Goal: Information Seeking & Learning: Learn about a topic

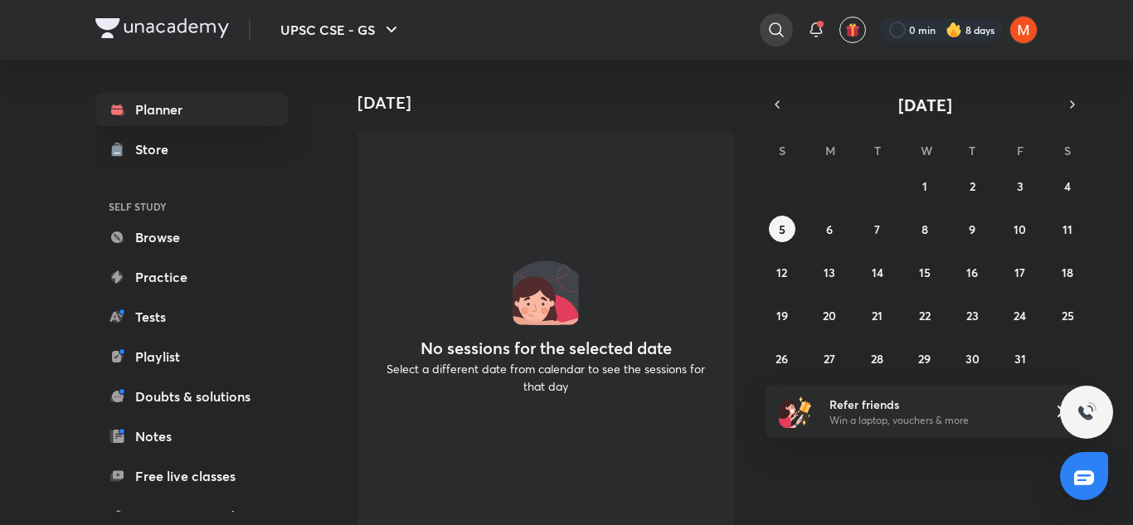
click at [770, 39] on icon at bounding box center [776, 30] width 20 height 20
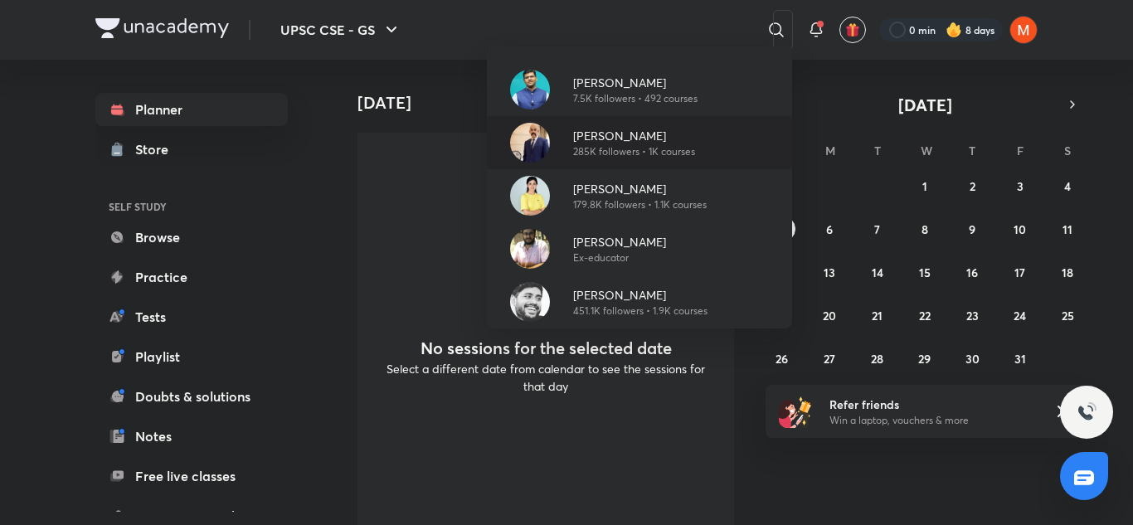
click at [623, 149] on p "285K followers • 1K courses" at bounding box center [634, 151] width 122 height 15
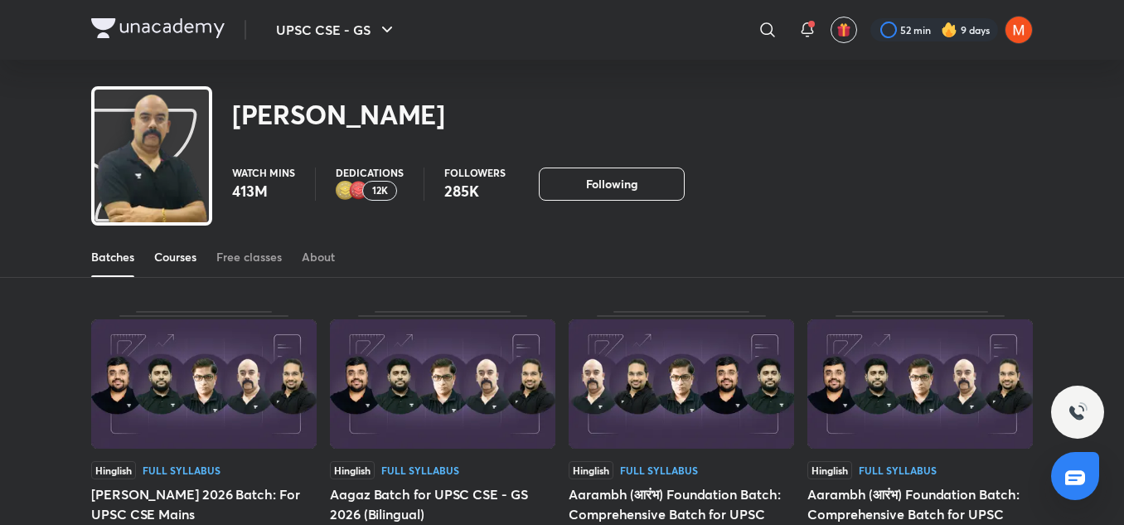
click at [164, 255] on div "Courses" at bounding box center [175, 257] width 42 height 17
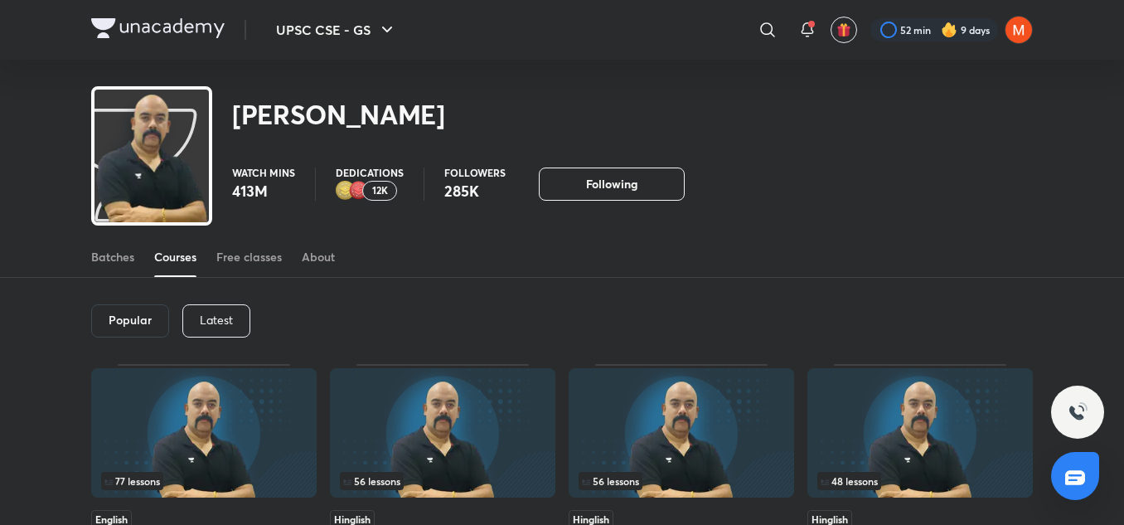
click at [217, 333] on div "Latest" at bounding box center [216, 320] width 68 height 33
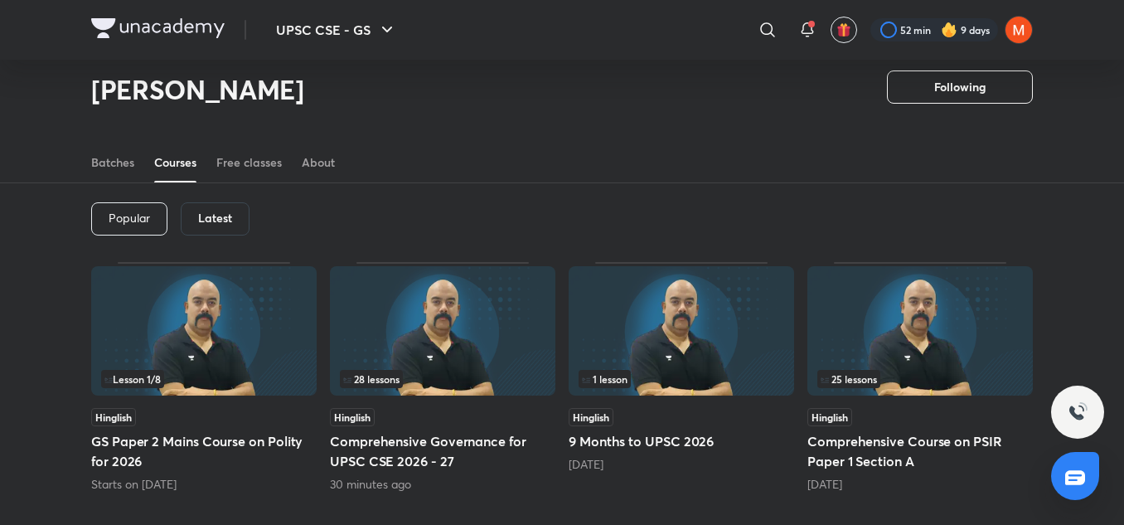
scroll to position [50, 0]
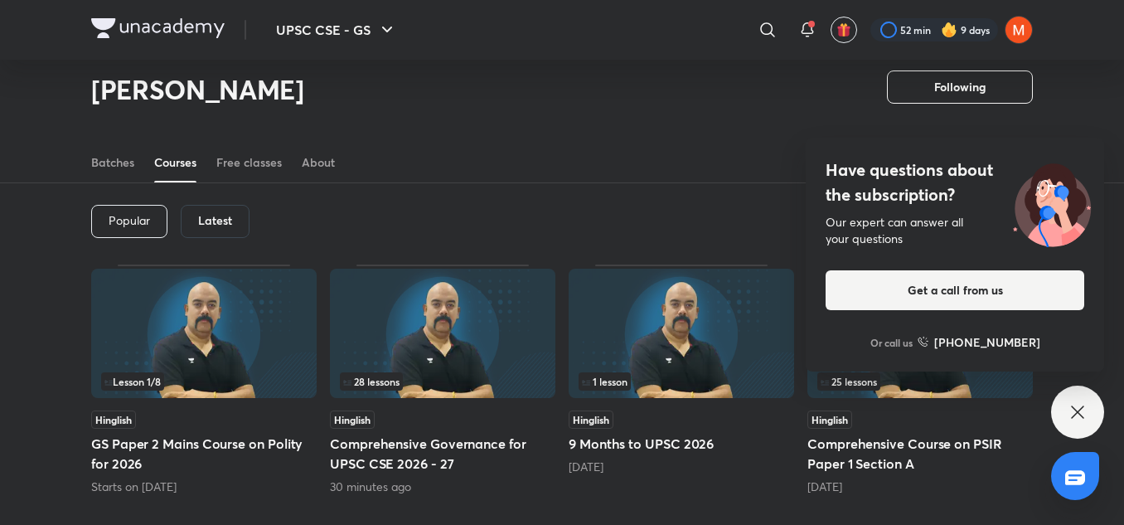
click at [1016, 390] on div "25 lessons" at bounding box center [921, 381] width 206 height 18
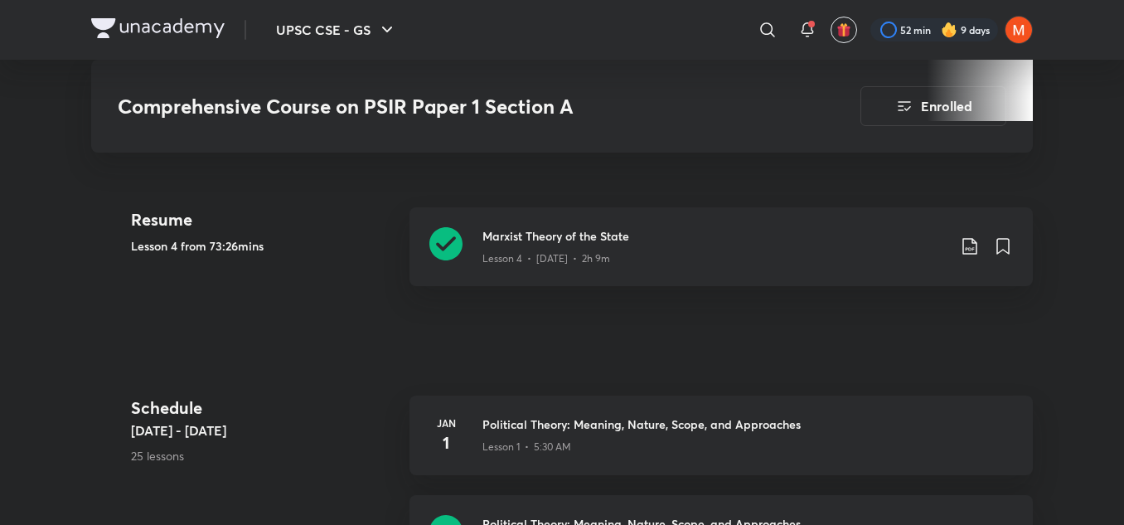
scroll to position [768, 0]
